Goal: Ask a question

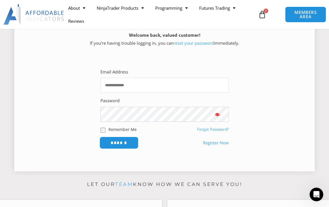
type input "**********"
click at [119, 149] on input "******" at bounding box center [118, 143] width 39 height 12
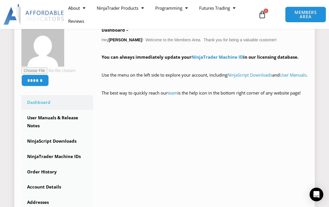
scroll to position [114, 0]
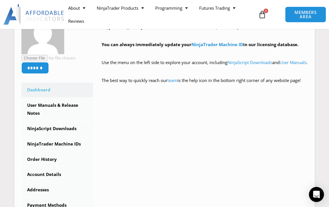
click at [316, 194] on icon "Open Intercom Messenger" at bounding box center [316, 194] width 7 height 7
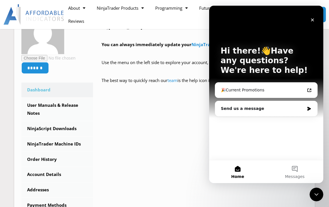
scroll to position [0, 0]
click at [309, 107] on icon "Intercom messenger" at bounding box center [309, 109] width 5 height 5
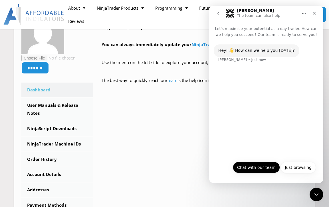
click at [249, 166] on button "Chat with our team" at bounding box center [256, 167] width 47 height 11
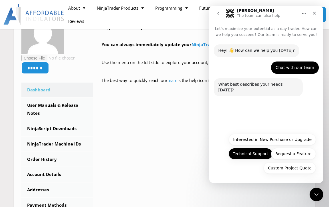
click at [245, 154] on button "Technical Support" at bounding box center [251, 153] width 44 height 11
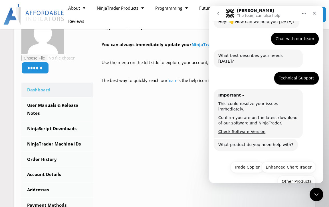
scroll to position [31, 0]
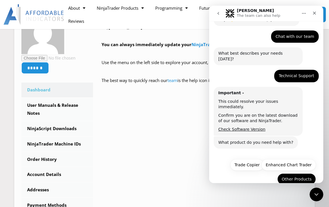
click at [294, 174] on button "Other Products" at bounding box center [296, 179] width 39 height 11
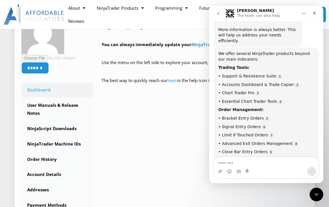
scroll to position [200, 0]
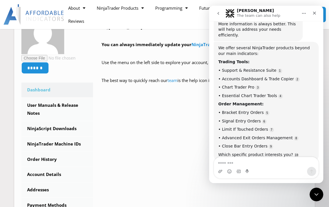
click at [238, 164] on textarea "Message…" at bounding box center [266, 162] width 104 height 10
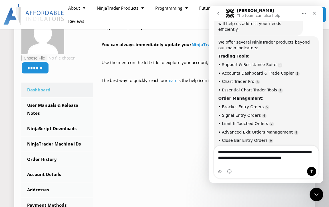
scroll to position [211, 0]
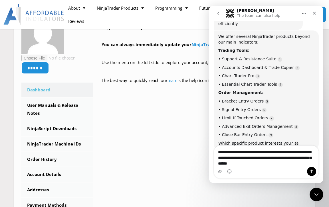
type textarea "**********"
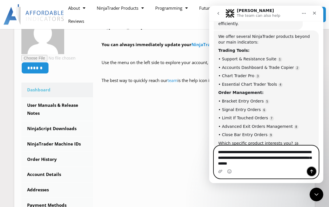
click at [312, 171] on icon "Send a message…" at bounding box center [311, 172] width 3 height 4
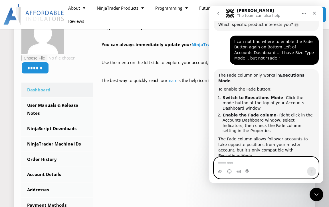
scroll to position [333, 0]
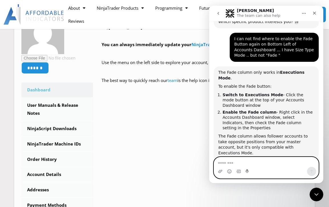
click at [241, 164] on textarea "Message…" at bounding box center [266, 162] width 104 height 10
type textarea "**********"
click at [311, 170] on icon "Send a message…" at bounding box center [311, 171] width 5 height 5
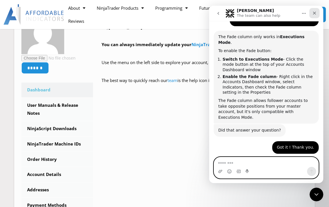
scroll to position [378, 0]
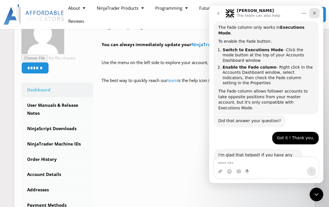
click at [314, 13] on icon "Close" at bounding box center [314, 13] width 5 height 5
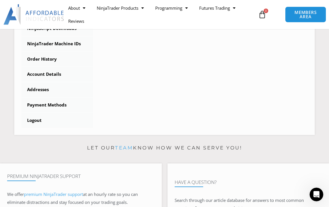
scroll to position [228, 0]
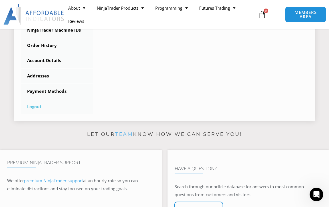
click at [34, 113] on link "Logout" at bounding box center [57, 107] width 72 height 15
